Goal: Navigation & Orientation: Find specific page/section

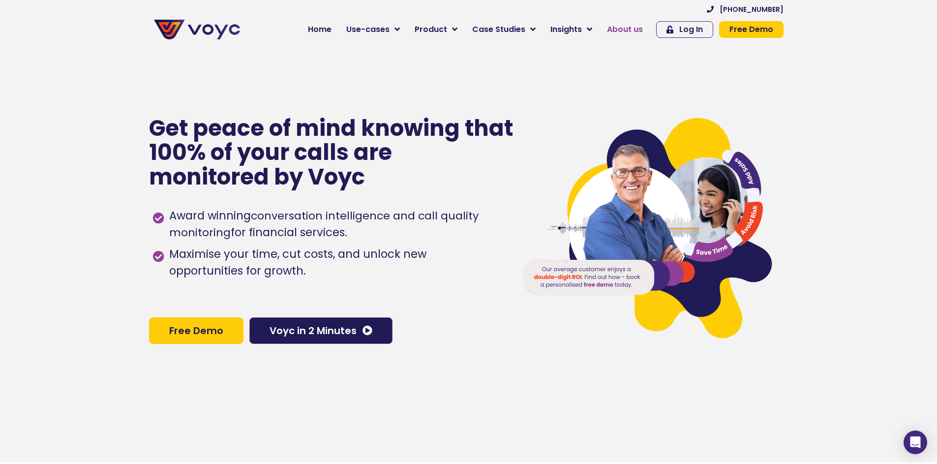
click at [624, 30] on span "About us" at bounding box center [625, 30] width 36 height 12
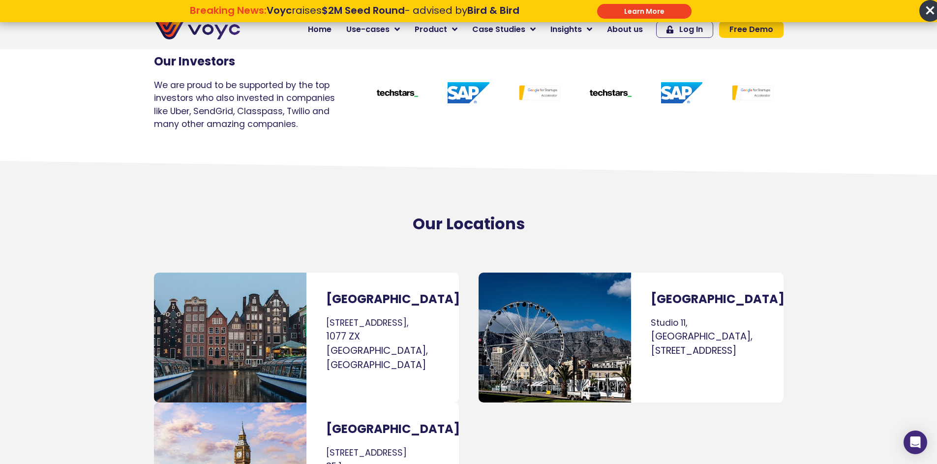
scroll to position [6254, 0]
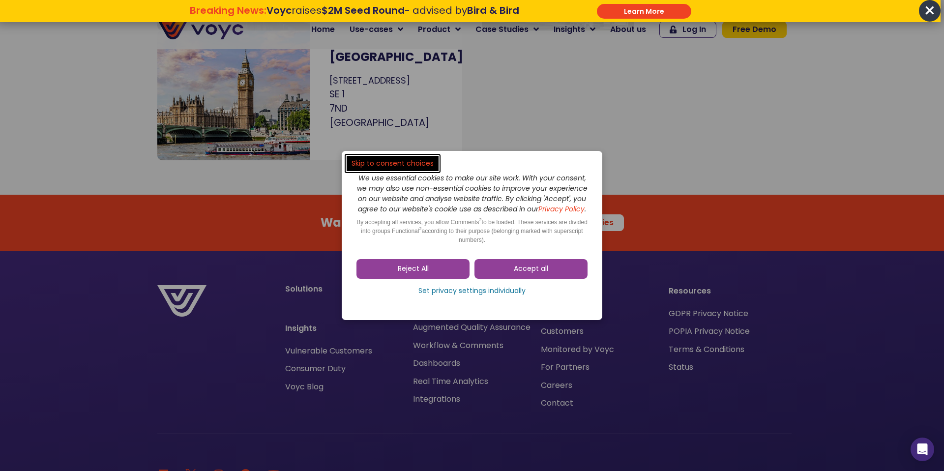
click at [735, 347] on dialog "Skip to consent choices We use essential cookies to make our site work. With yo…" at bounding box center [472, 235] width 944 height 471
click at [567, 335] on dialog "Skip to consent choices We use essential cookies to make our site work. With yo…" at bounding box center [472, 235] width 944 height 471
click at [530, 274] on span "Accept all" at bounding box center [531, 269] width 34 height 10
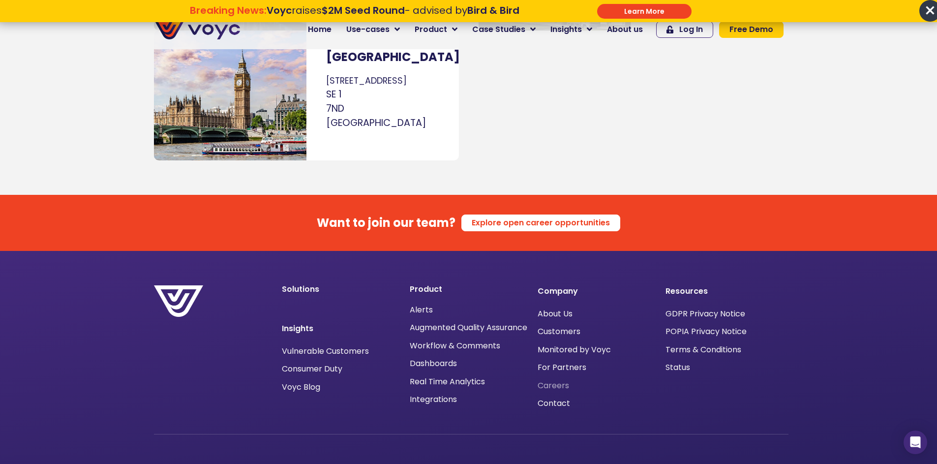
click at [556, 386] on span "Careers" at bounding box center [553, 386] width 31 height 0
